Goal: Task Accomplishment & Management: Use online tool/utility

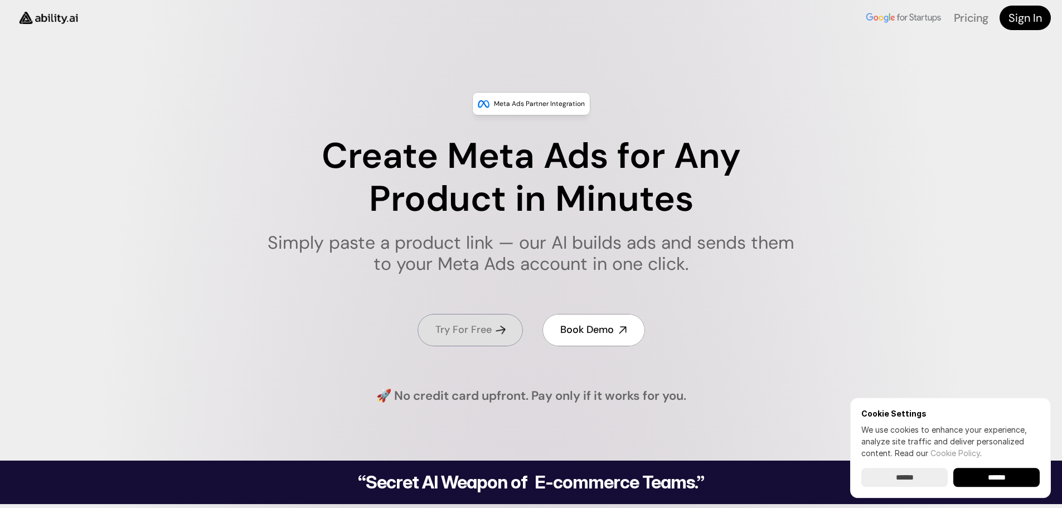
click at [497, 333] on icon at bounding box center [500, 330] width 12 height 12
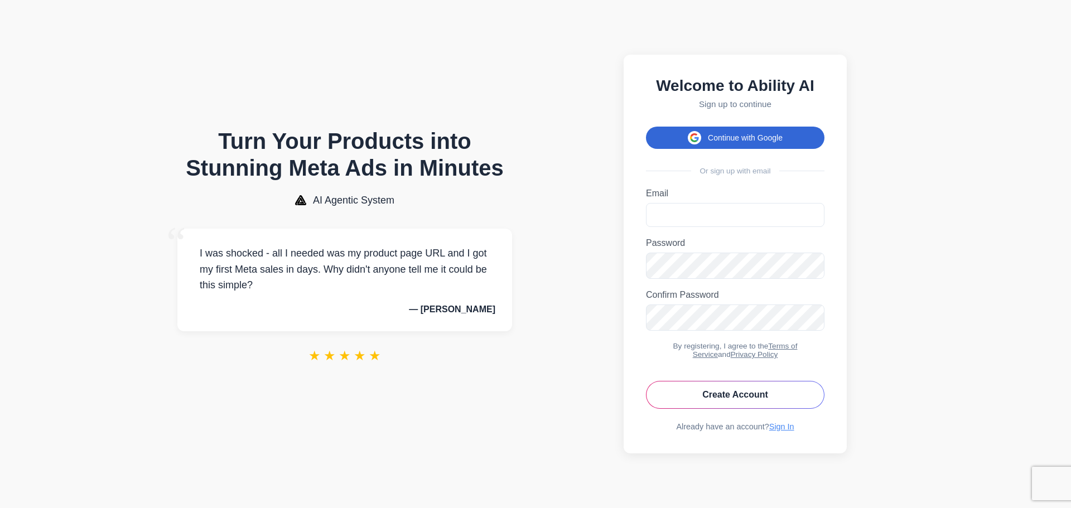
click at [729, 132] on button "Continue with Google" at bounding box center [735, 138] width 178 height 22
